Goal: Navigation & Orientation: Find specific page/section

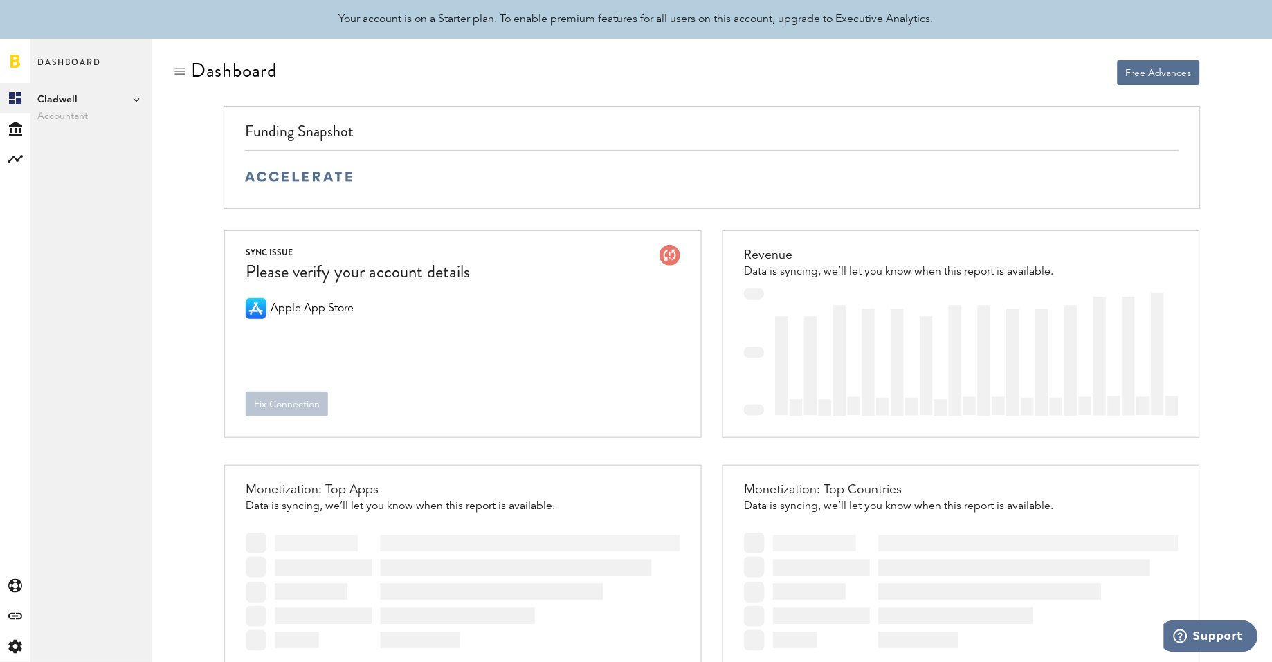
click at [134, 98] on icon at bounding box center [136, 99] width 7 height 7
click at [199, 118] on link "Aura Health Inc." at bounding box center [214, 114] width 108 height 25
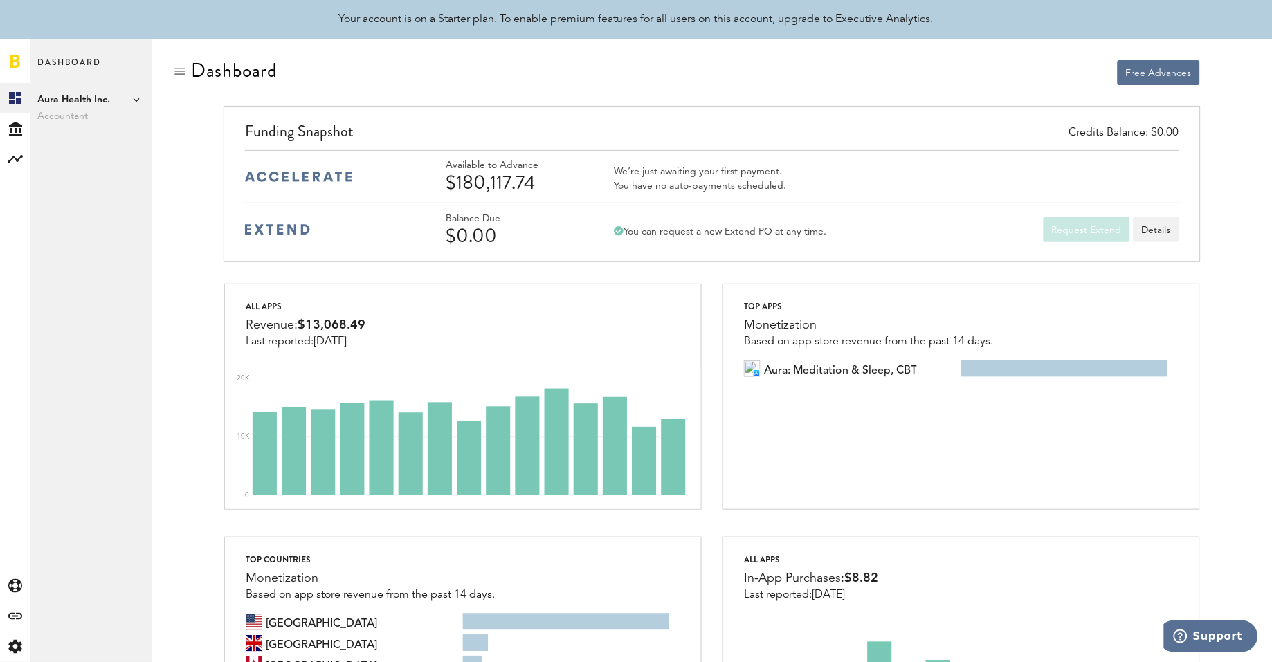
click at [135, 102] on icon at bounding box center [136, 99] width 7 height 7
click at [202, 183] on link "Add Publisher" at bounding box center [214, 177] width 109 height 25
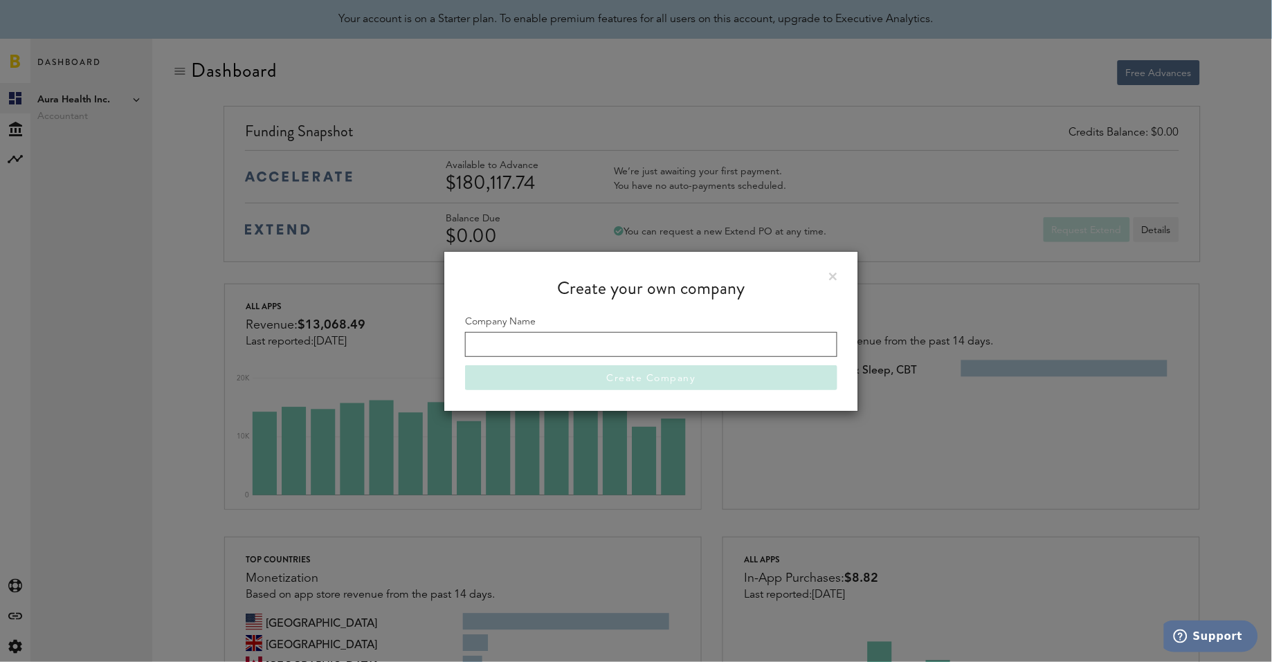
click at [664, 351] on input "Company Name" at bounding box center [651, 344] width 372 height 25
click at [832, 274] on link at bounding box center [833, 277] width 8 height 8
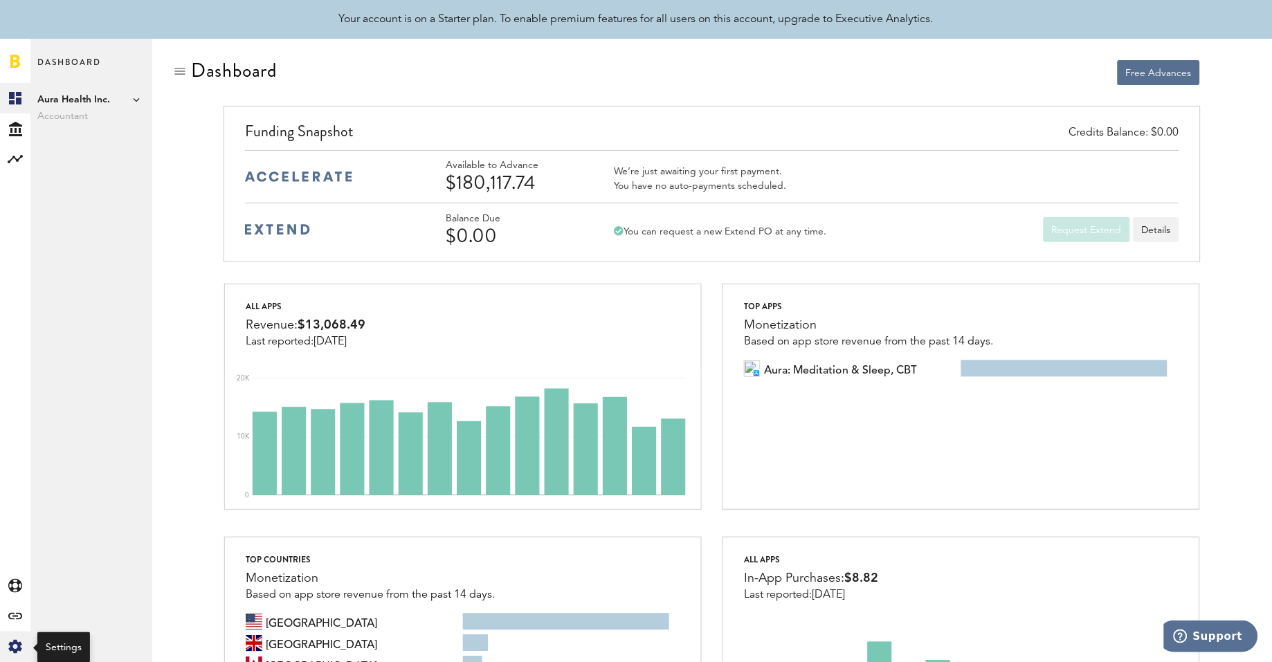
click at [12, 644] on icon at bounding box center [14, 647] width 13 height 14
click at [111, 99] on link "Profile" at bounding box center [91, 98] width 122 height 30
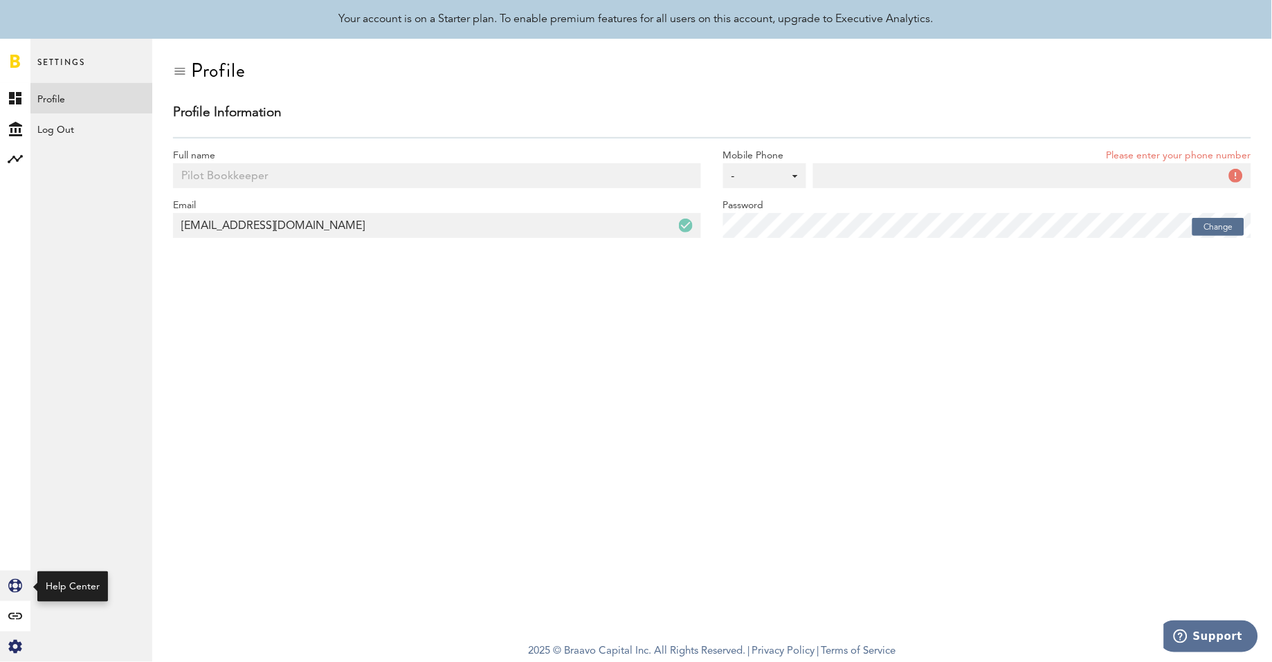
click at [19, 593] on icon "Created with Sketch." at bounding box center [15, 586] width 14 height 14
click at [12, 127] on icon "Created with Sketch." at bounding box center [15, 129] width 13 height 15
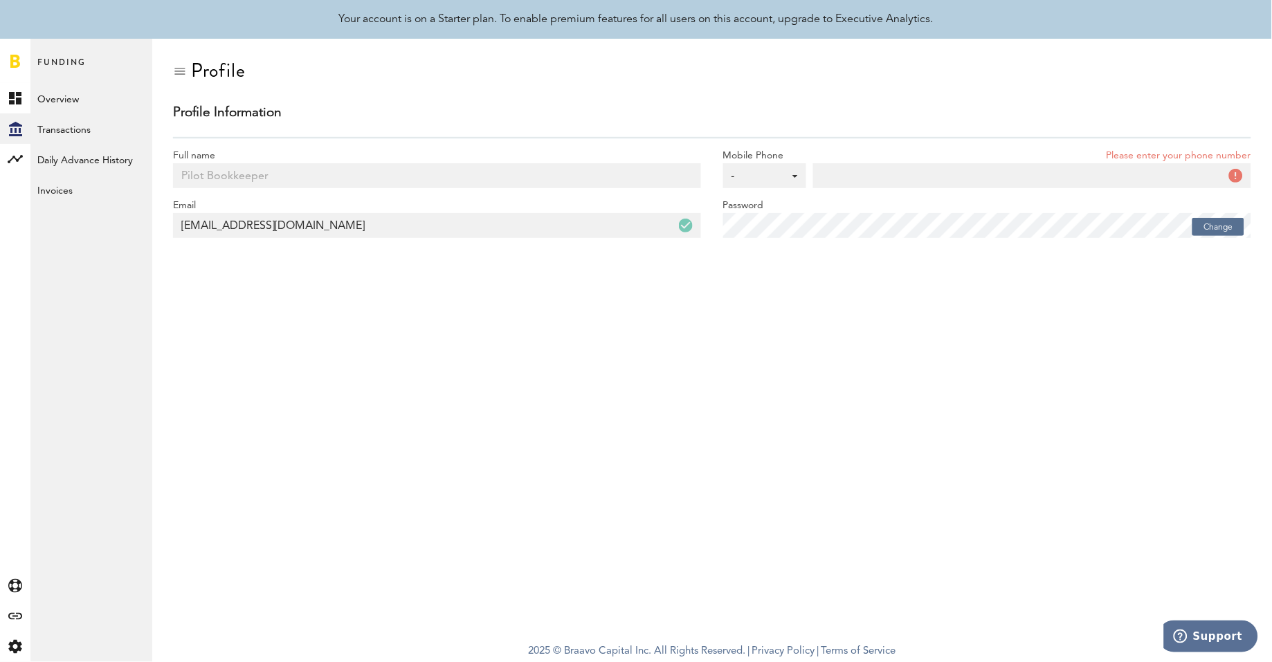
click at [303, 237] on input "[EMAIL_ADDRESS][DOMAIN_NAME]" at bounding box center [437, 225] width 528 height 25
drag, startPoint x: 343, startPoint y: 231, endPoint x: 140, endPoint y: 217, distance: 203.4
click at [140, 217] on div "Created with Sketch. Created with Sketch. Created with Sketch. Created with Ske…" at bounding box center [636, 351] width 1272 height 624
click at [77, 92] on link "Overview" at bounding box center [91, 98] width 122 height 30
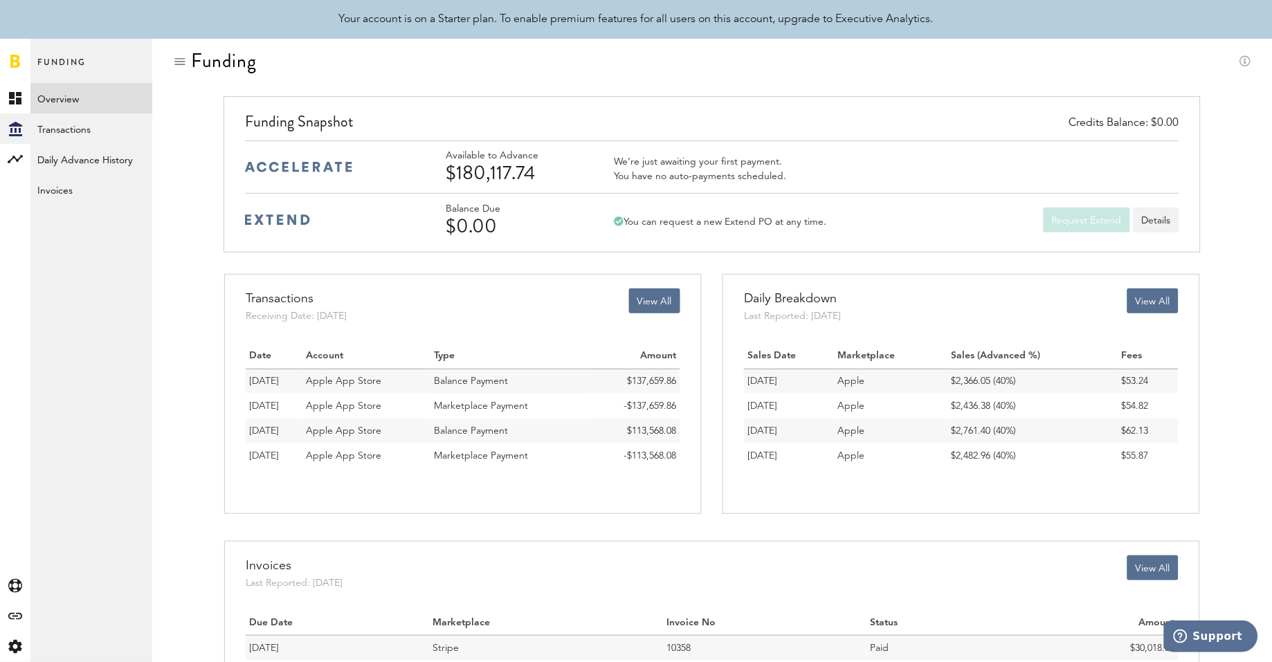
scroll to position [10, 0]
click at [93, 166] on link "Daily Advance History" at bounding box center [91, 159] width 122 height 30
